Goal: Task Accomplishment & Management: Use online tool/utility

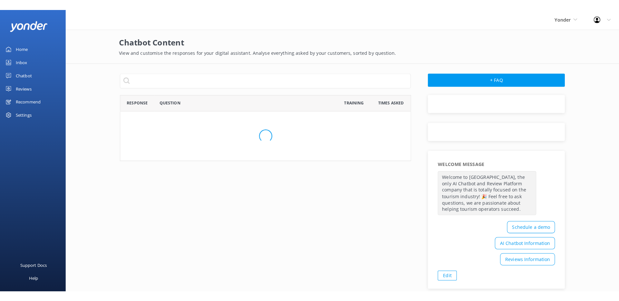
scroll to position [60, 281]
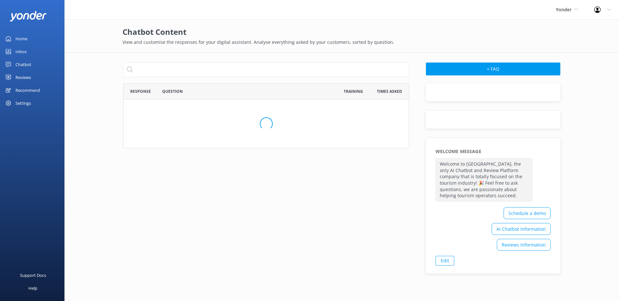
scroll to position [60, 281]
click at [35, 65] on link "Chatbot" at bounding box center [32, 64] width 64 height 13
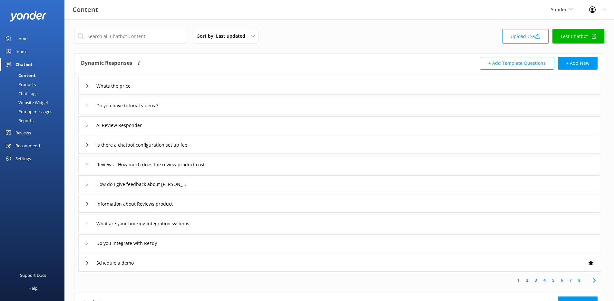
click at [35, 65] on link "Chatbot" at bounding box center [32, 64] width 64 height 13
click at [37, 113] on div "Pop-up messages" at bounding box center [28, 111] width 48 height 9
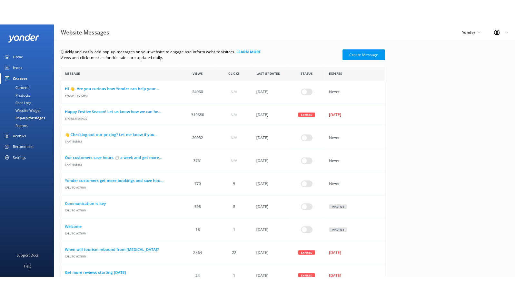
scroll to position [5, 5]
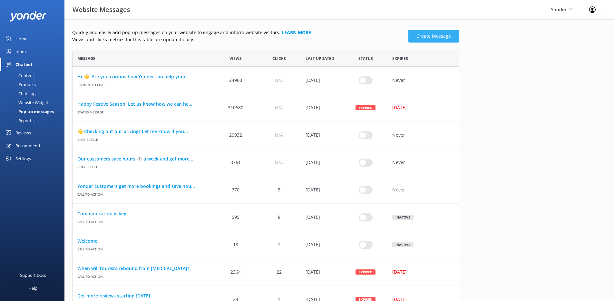
click at [429, 36] on link "Create Message" at bounding box center [434, 36] width 51 height 13
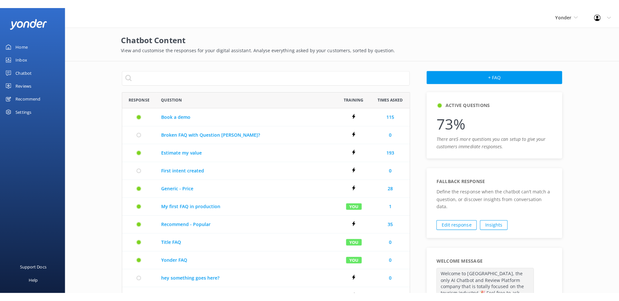
scroll to position [349, 281]
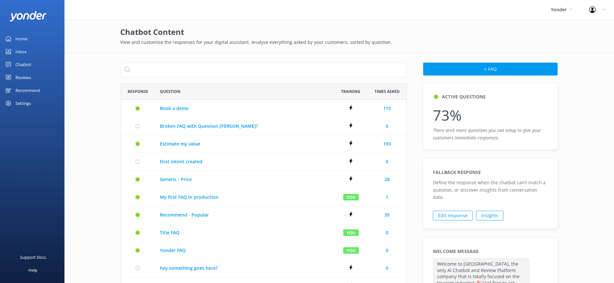
click at [26, 64] on div "Chatbot" at bounding box center [23, 64] width 16 height 13
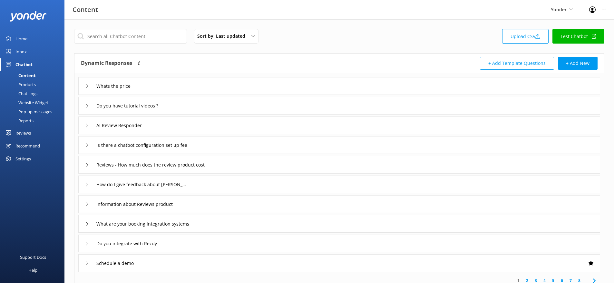
click at [34, 105] on div "Website Widget" at bounding box center [26, 102] width 44 height 9
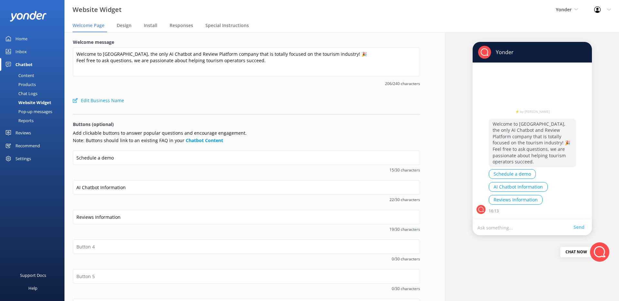
click at [41, 114] on div "Pop-up messages" at bounding box center [28, 111] width 48 height 9
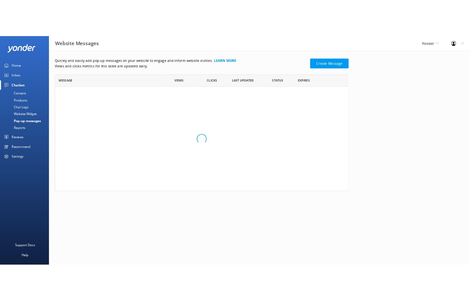
scroll to position [5, 5]
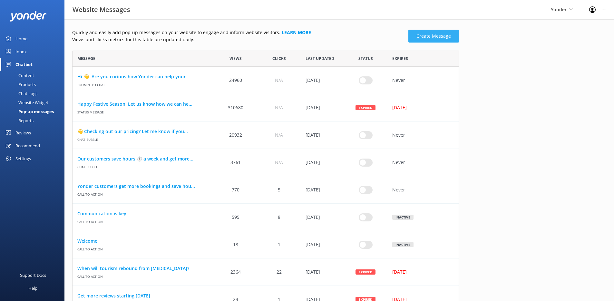
click at [432, 35] on link "Create Message" at bounding box center [434, 36] width 51 height 13
